Goal: Task Accomplishment & Management: Manage account settings

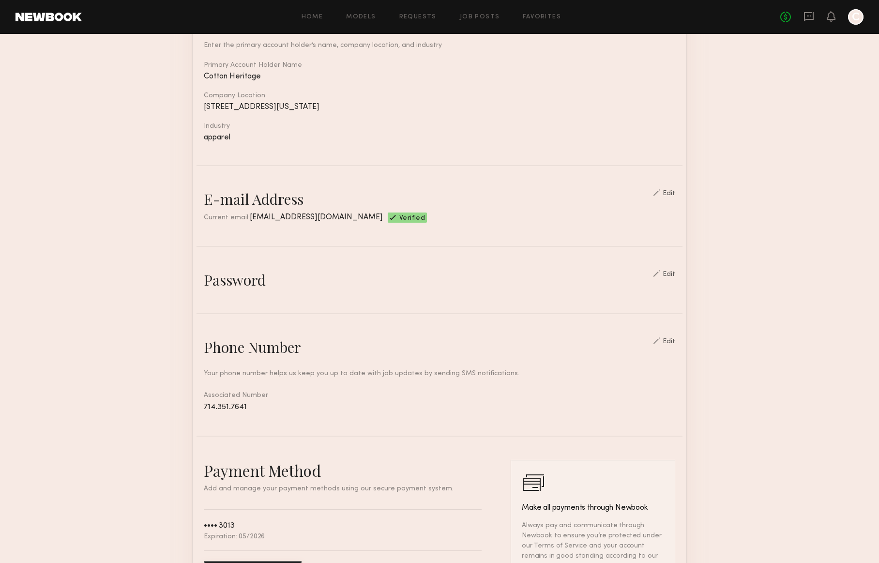
scroll to position [123, 0]
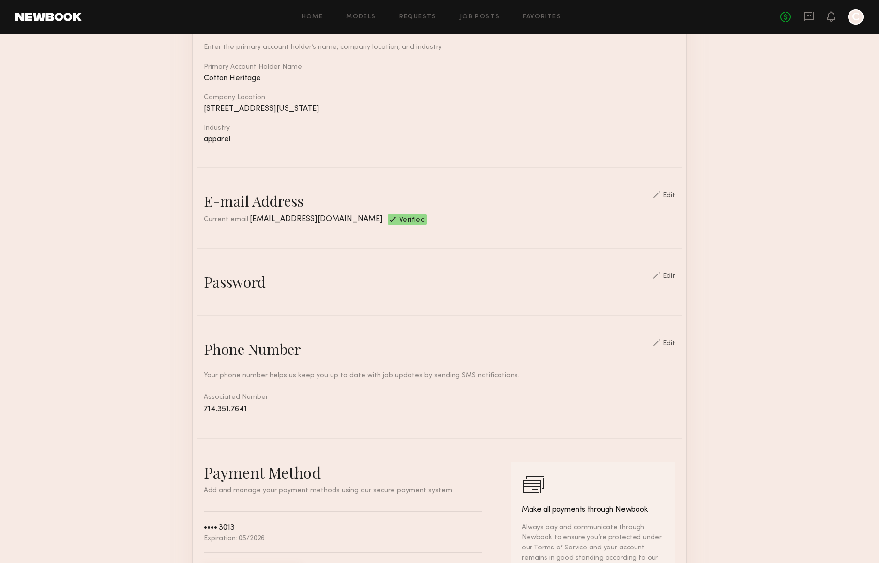
click at [675, 343] on div "Edit" at bounding box center [668, 343] width 13 height 7
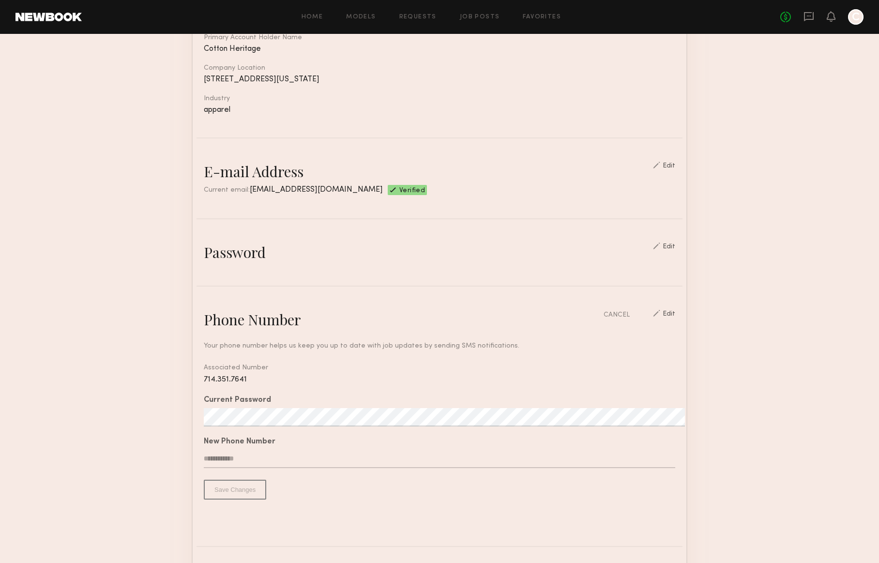
scroll to position [152, 0]
click at [259, 456] on input "text" at bounding box center [439, 459] width 471 height 18
type input "**********"
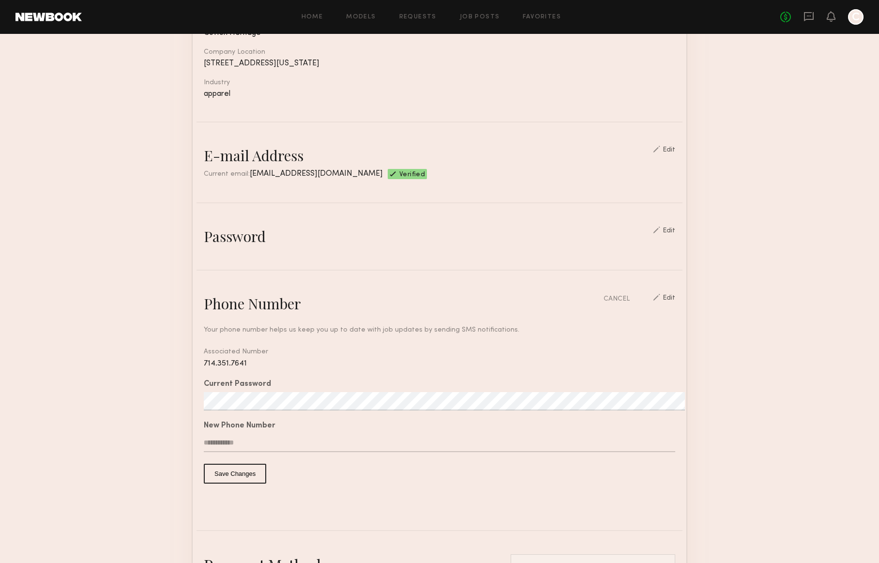
scroll to position [169, 0]
click at [240, 478] on button "Save Changes" at bounding box center [235, 473] width 62 height 20
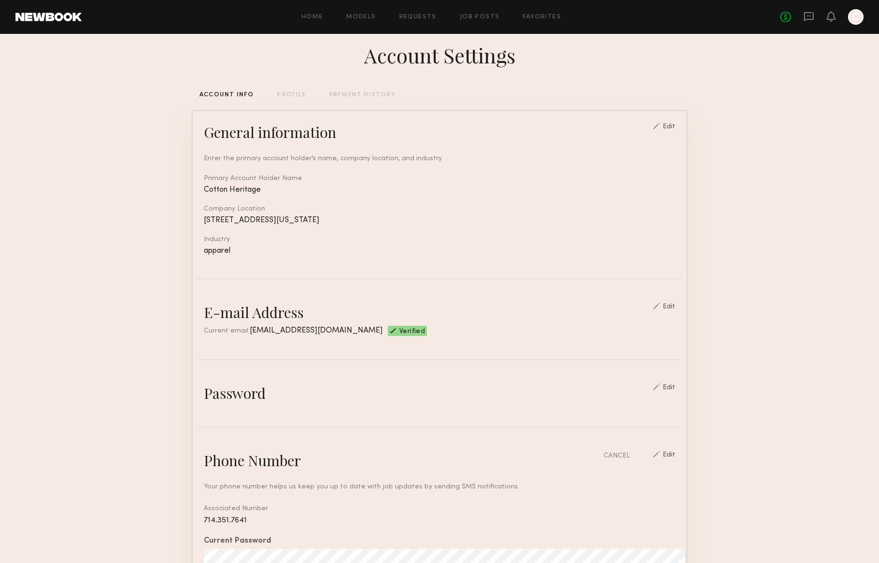
scroll to position [15, 0]
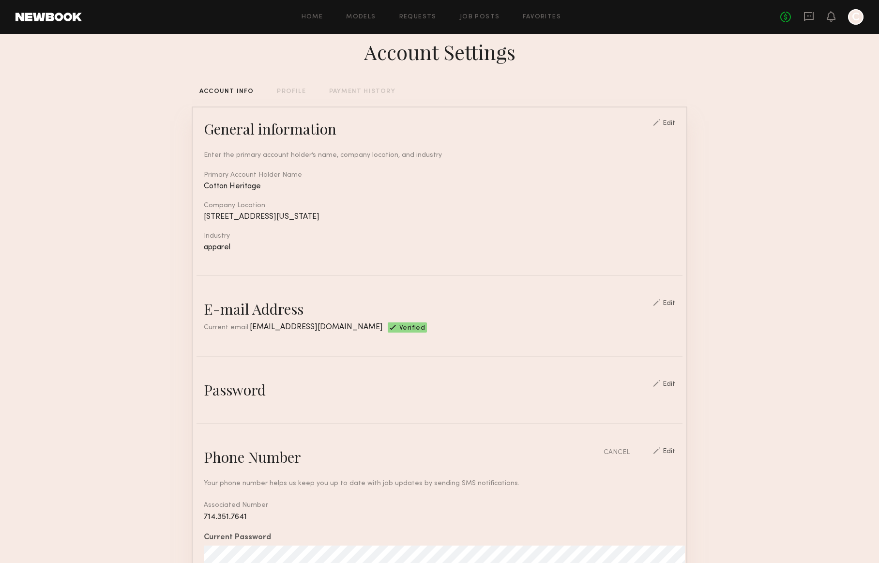
click at [674, 386] on div "Edit" at bounding box center [668, 384] width 13 height 7
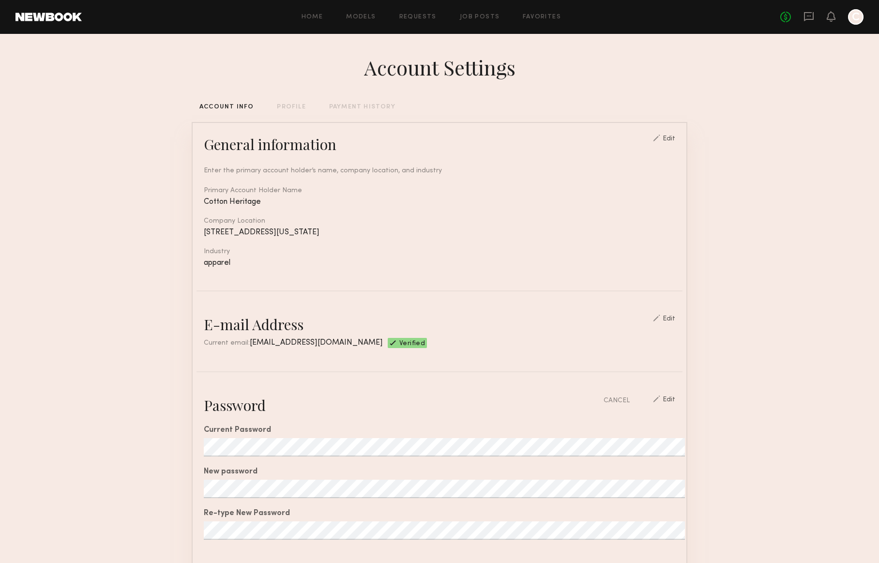
scroll to position [0, 0]
click at [855, 21] on div at bounding box center [855, 16] width 15 height 15
click at [854, 17] on div at bounding box center [855, 16] width 15 height 15
click at [863, 20] on icon "C" at bounding box center [855, 16] width 15 height 15
click at [861, 20] on div at bounding box center [855, 16] width 15 height 15
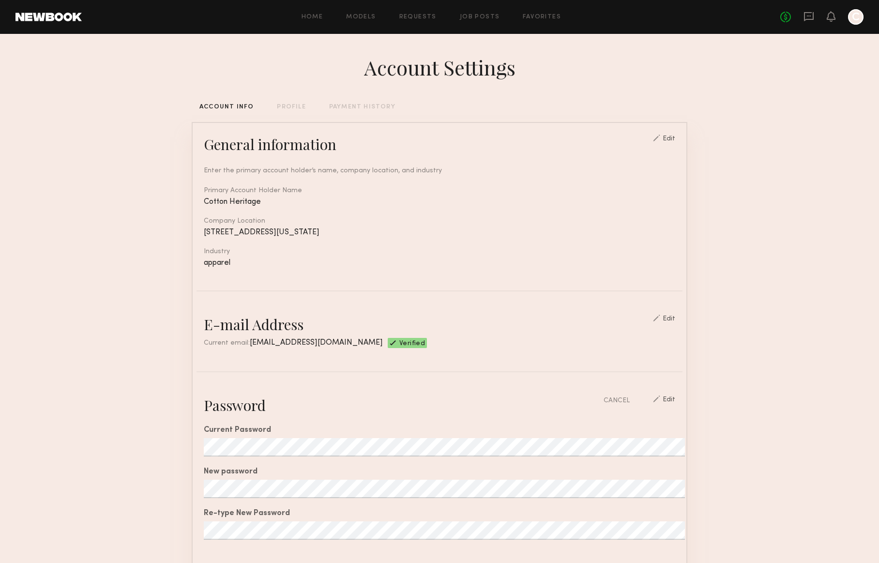
click at [854, 16] on div at bounding box center [855, 16] width 15 height 15
click at [32, 18] on link at bounding box center [48, 17] width 66 height 9
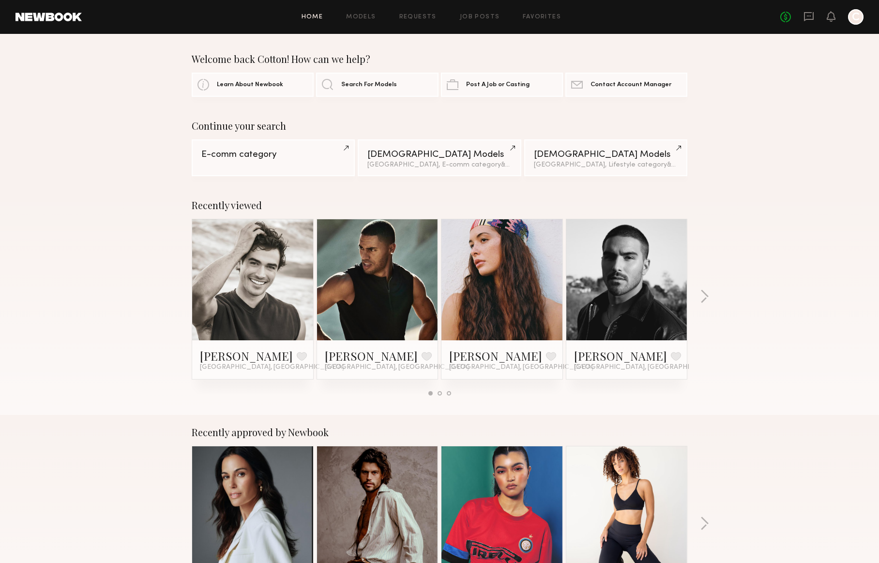
click at [862, 19] on div at bounding box center [855, 16] width 15 height 15
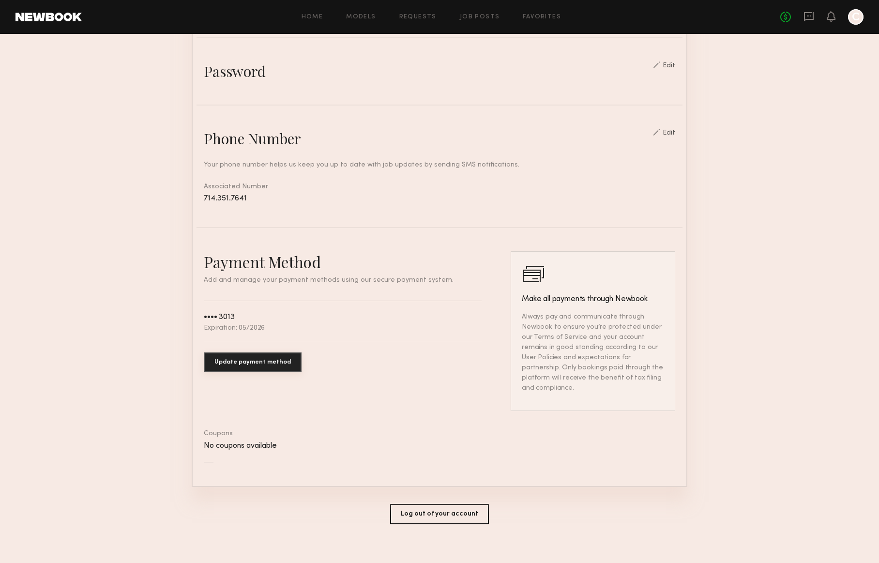
scroll to position [333, 0]
click at [455, 511] on button "Log out of your account" at bounding box center [439, 514] width 99 height 20
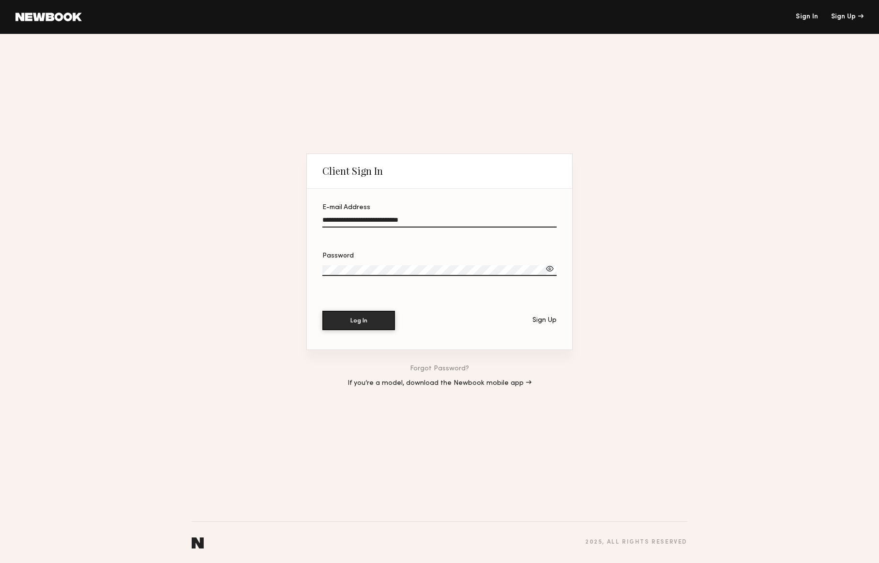
click at [549, 267] on div at bounding box center [550, 269] width 10 height 10
drag, startPoint x: 362, startPoint y: 220, endPoint x: 289, endPoint y: 219, distance: 72.6
click at [289, 219] on div "**********" at bounding box center [439, 298] width 879 height 529
type input "**********"
click at [360, 324] on button "Log In" at bounding box center [358, 319] width 73 height 19
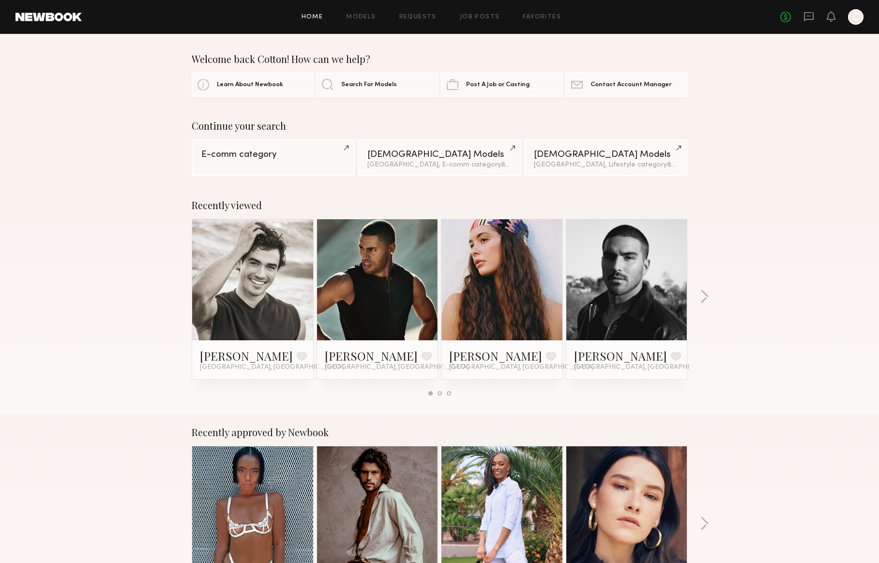
click at [859, 22] on div at bounding box center [855, 16] width 15 height 15
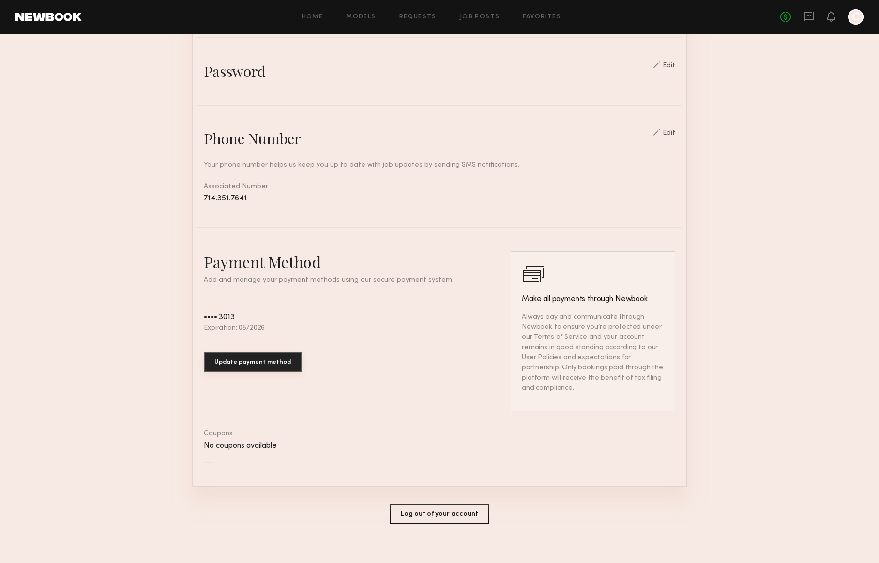
scroll to position [333, 0]
click at [675, 131] on div "Edit" at bounding box center [668, 133] width 13 height 7
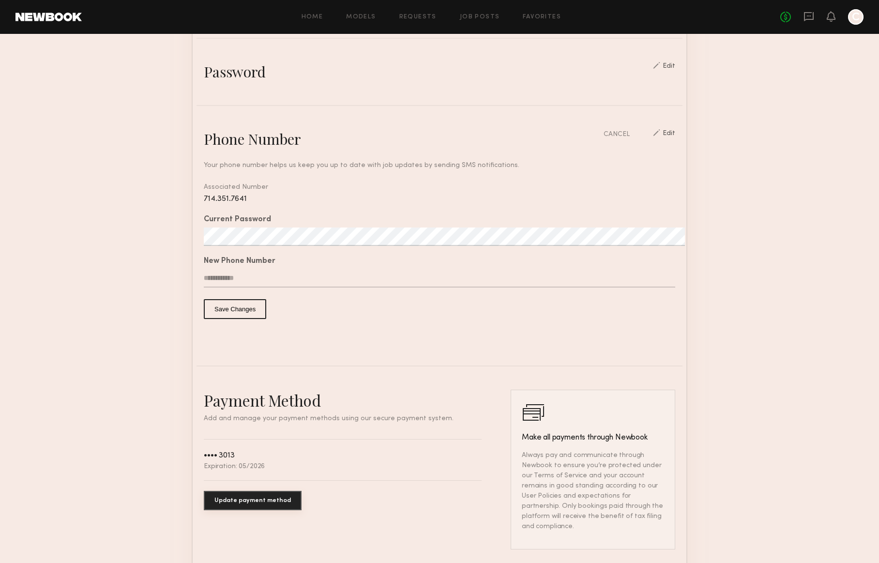
click at [322, 282] on input "text" at bounding box center [439, 278] width 471 height 18
type input "*"
type input "**********"
click at [254, 307] on button "Save Changes" at bounding box center [235, 309] width 62 height 20
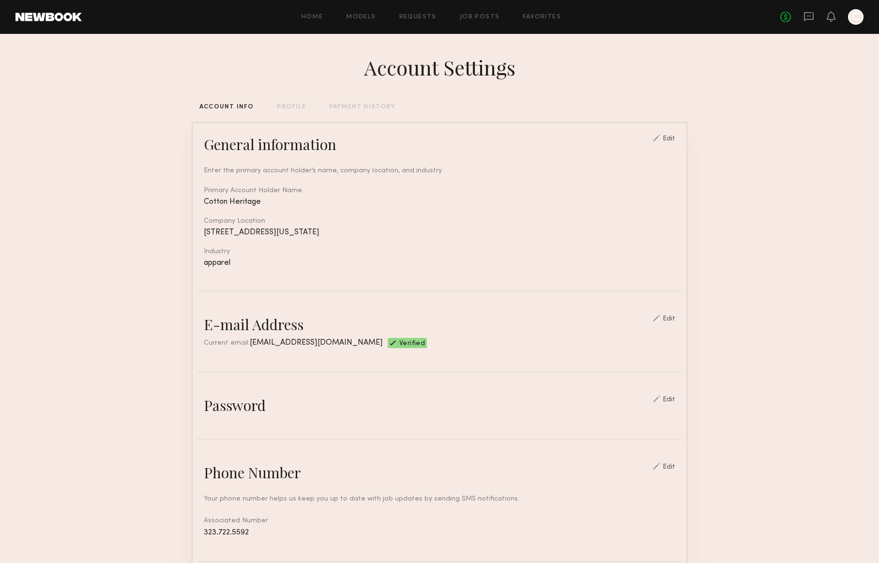
scroll to position [0, 0]
click at [372, 105] on div "PAYMENT HISTORY" at bounding box center [362, 107] width 66 height 6
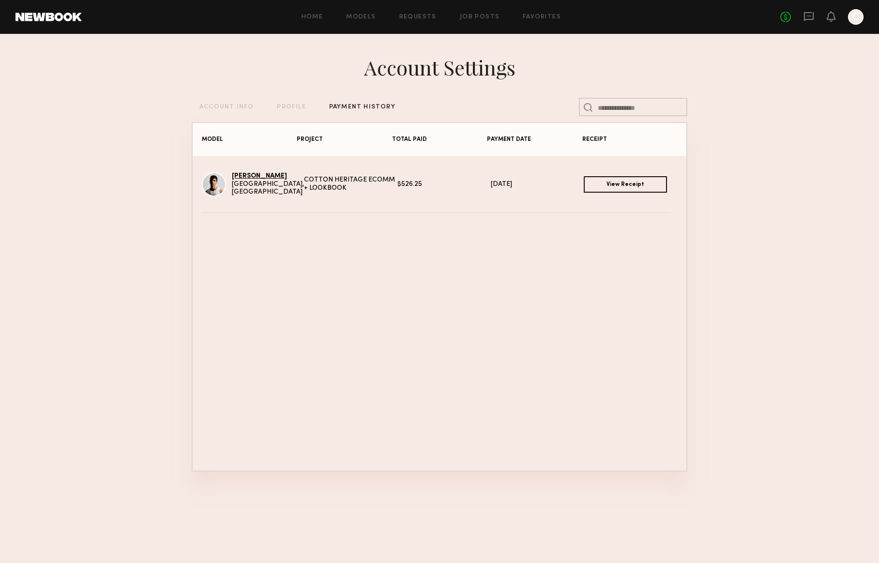
click at [243, 179] on link "[PERSON_NAME]" at bounding box center [259, 176] width 55 height 6
click at [632, 181] on link "View Receipt" at bounding box center [625, 184] width 83 height 16
